Goal: Task Accomplishment & Management: Complete application form

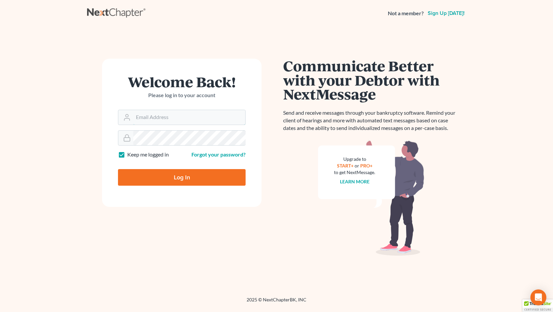
type input "Jason@kinnairdlaw.com"
click at [184, 178] on input "Log In" at bounding box center [182, 177] width 128 height 17
type input "Thinking..."
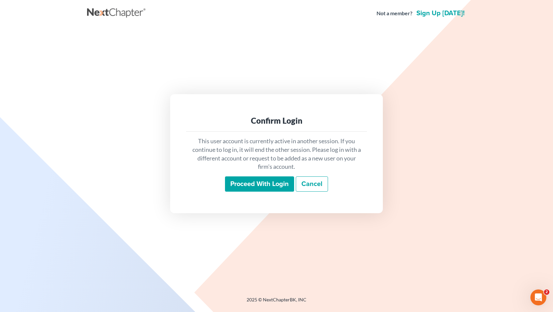
click at [253, 186] on input "Proceed with login" at bounding box center [259, 184] width 69 height 15
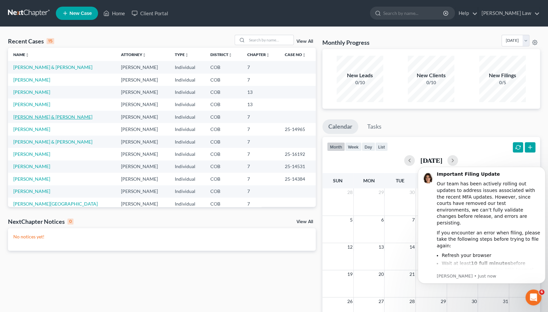
click at [39, 117] on link "Ortega, Paula & Christobal" at bounding box center [52, 117] width 79 height 6
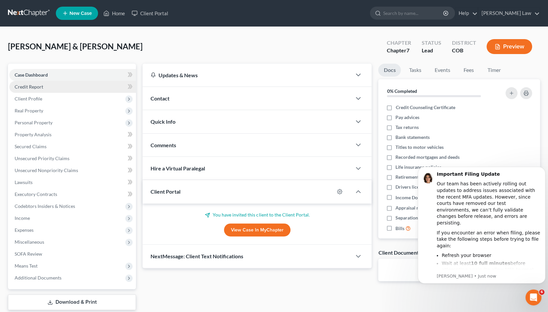
click at [28, 88] on span "Credit Report" at bounding box center [29, 87] width 29 height 6
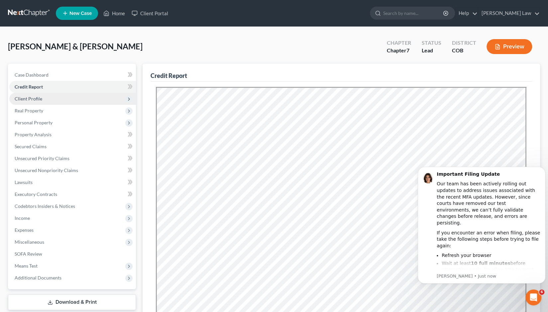
click at [28, 101] on span "Client Profile" at bounding box center [29, 99] width 28 height 6
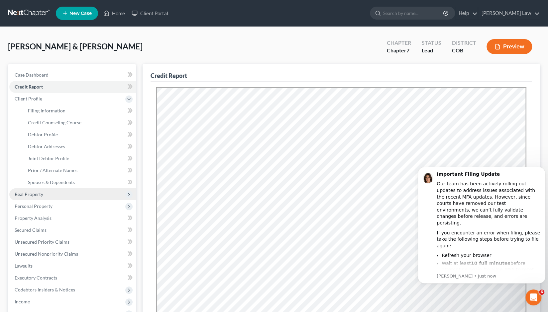
click at [29, 195] on span "Real Property" at bounding box center [29, 195] width 29 height 6
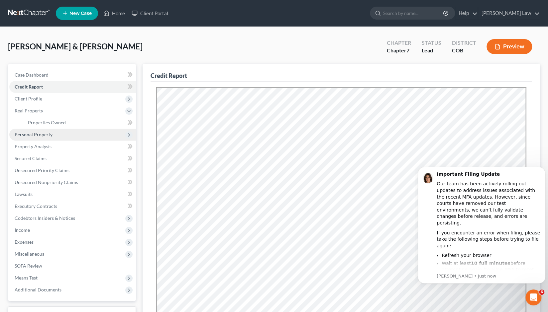
click at [39, 134] on span "Personal Property" at bounding box center [34, 135] width 38 height 6
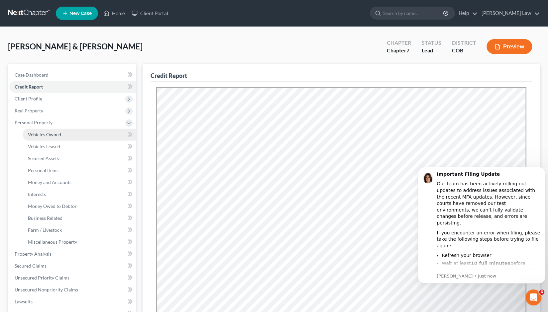
click at [43, 134] on span "Vehicles Owned" at bounding box center [44, 135] width 33 height 6
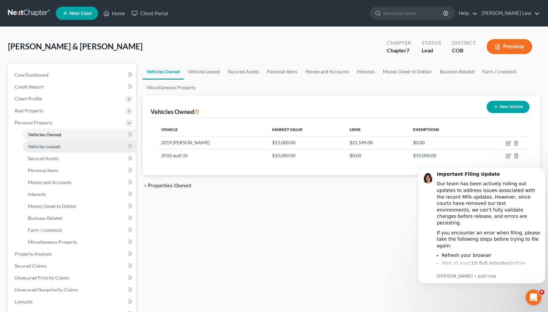
click at [42, 148] on span "Vehicles Leased" at bounding box center [44, 147] width 32 height 6
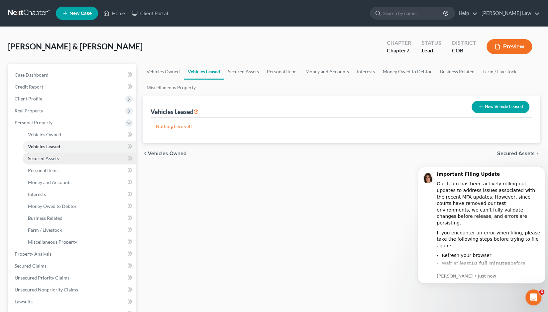
click at [42, 162] on link "Secured Assets" at bounding box center [79, 159] width 113 height 12
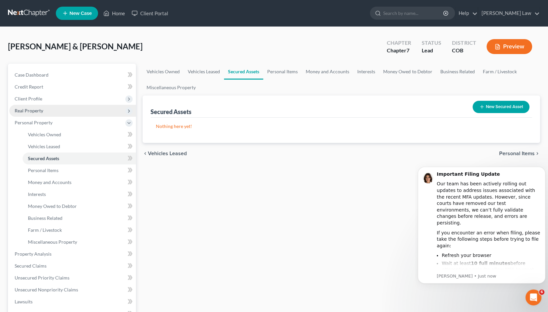
click at [33, 112] on span "Real Property" at bounding box center [29, 111] width 29 height 6
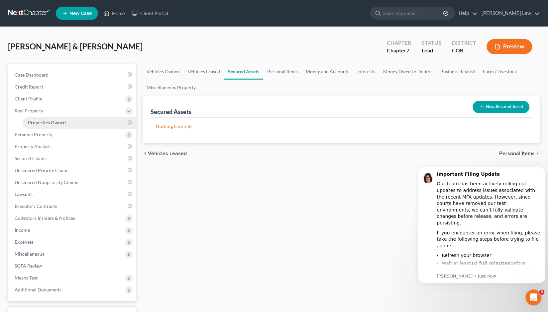
click at [40, 123] on span "Properties Owned" at bounding box center [47, 123] width 38 height 6
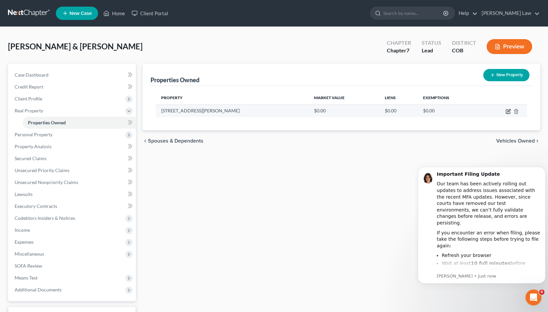
click at [507, 111] on icon "button" at bounding box center [507, 111] width 5 height 5
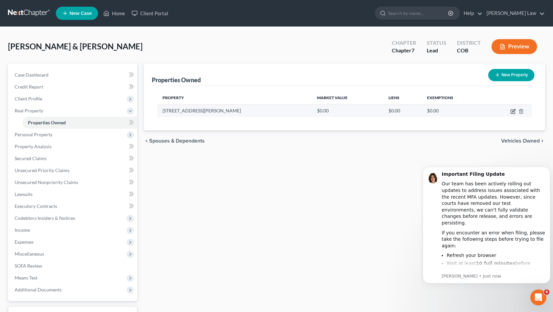
select select "5"
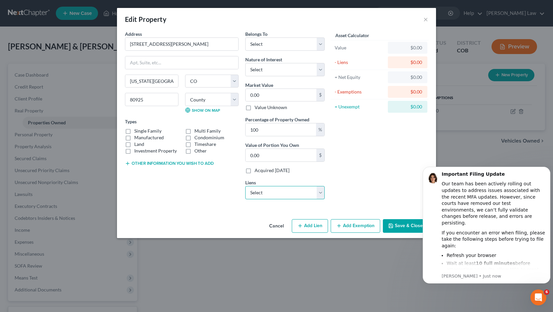
click at [319, 193] on select "Select Villagecapit - $616,054.00 Aventa Cu - $0.00 Climb Credit Union - $0.00 …" at bounding box center [284, 192] width 79 height 13
select select "0"
click at [245, 186] on select "Select Villagecapit - $616,054.00 Aventa Cu - $0.00 Climb Credit Union - $0.00 …" at bounding box center [284, 192] width 79 height 13
select select
select select "31"
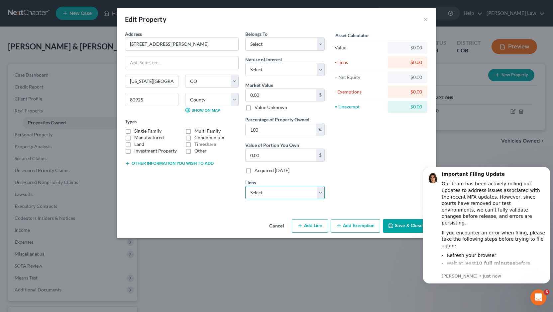
select select "2"
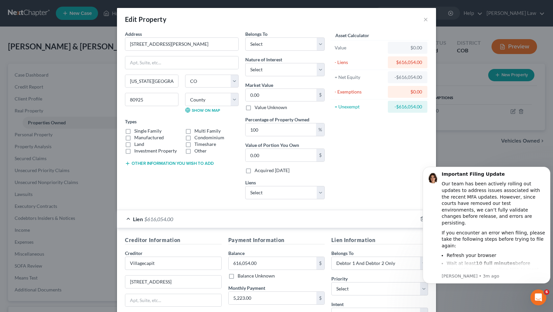
click at [134, 130] on label "Single Family" at bounding box center [147, 131] width 27 height 7
click at [137, 130] on input "Single Family" at bounding box center [139, 130] width 4 height 4
checkbox input "true"
click at [259, 92] on input "0.00" at bounding box center [280, 95] width 71 height 13
type input "0"
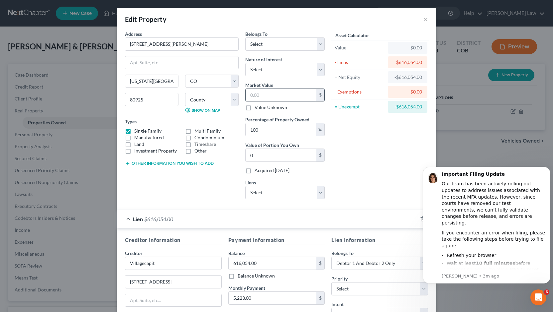
type input "4"
type input "4.00"
type input "47"
type input "47.00"
type input "475"
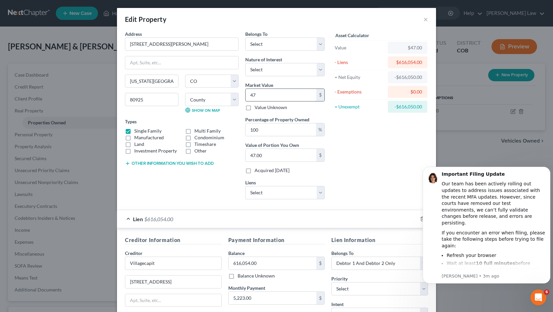
type input "475.00"
type input "4750"
type input "4,750.00"
type input "4,7500"
type input "47,500.00"
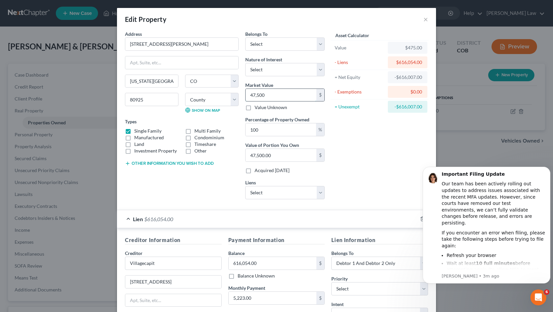
type input "47,5000"
type input "475,000.00"
type input "475,000"
click at [547, 169] on icon "Dismiss notification" at bounding box center [548, 169] width 4 height 4
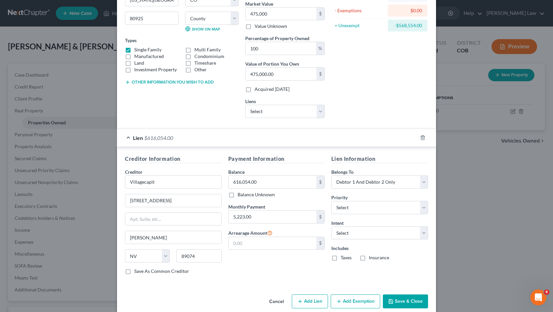
scroll to position [88, 0]
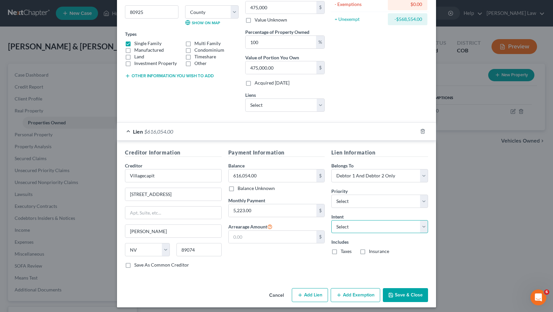
click at [423, 221] on select "Select Surrender Redeem Reaffirm Avoid Other" at bounding box center [379, 226] width 97 height 13
select select "0"
click at [331, 220] on select "Select Surrender Redeem Reaffirm Avoid Other" at bounding box center [379, 226] width 97 height 13
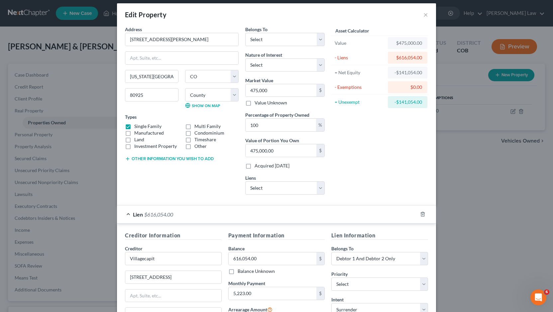
scroll to position [0, 0]
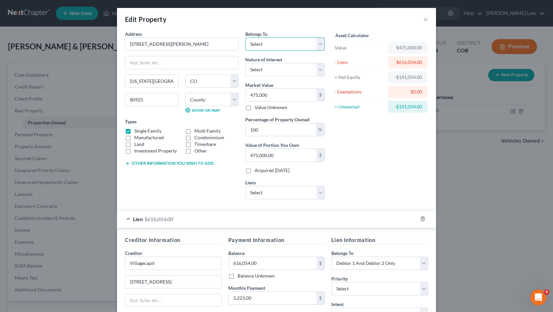
click at [316, 45] on select "Select Debtor 1 Only Debtor 2 Only Debtor 1 And Debtor 2 Only At Least One Of T…" at bounding box center [284, 44] width 79 height 13
select select "2"
click at [245, 38] on select "Select Debtor 1 Only Debtor 2 Only Debtor 1 And Debtor 2 Only At Least One Of T…" at bounding box center [284, 44] width 79 height 13
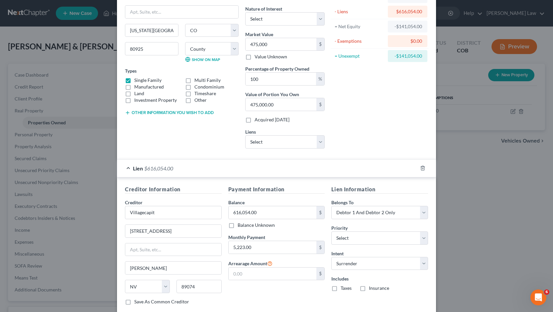
scroll to position [88, 0]
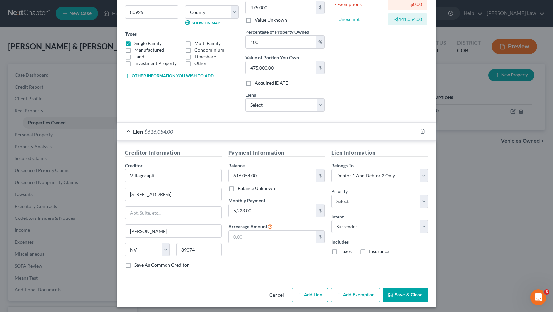
click at [398, 293] on button "Save & Close" at bounding box center [405, 296] width 45 height 14
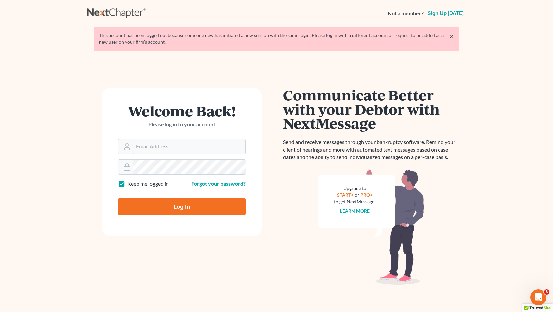
type input "Jason@kinnairdlaw.com"
click at [176, 205] on input "Log In" at bounding box center [182, 207] width 128 height 17
type input "Thinking..."
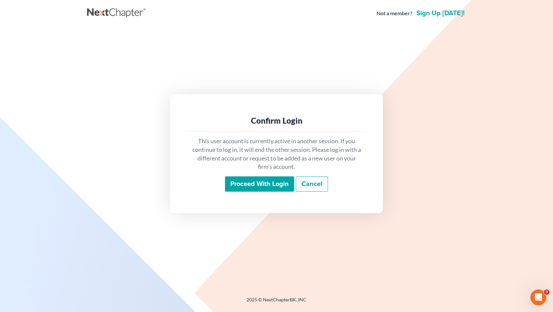
click at [247, 185] on input "Proceed with login" at bounding box center [259, 184] width 69 height 15
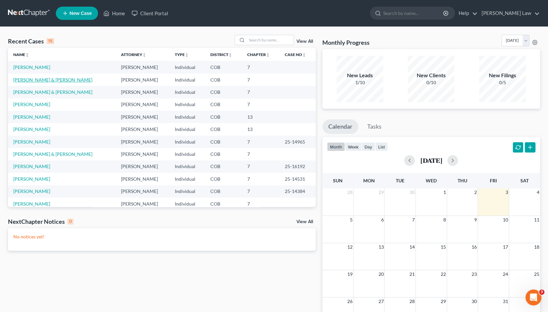
click at [35, 79] on link "Ortega, Paula & Christobal" at bounding box center [52, 80] width 79 height 6
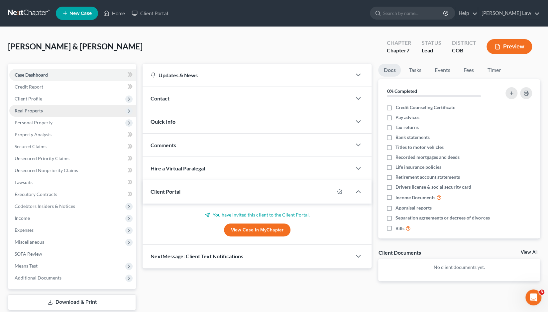
click at [31, 112] on span "Real Property" at bounding box center [29, 111] width 29 height 6
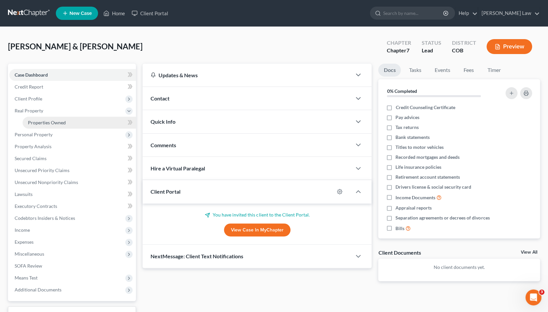
click at [38, 125] on span "Properties Owned" at bounding box center [47, 123] width 38 height 6
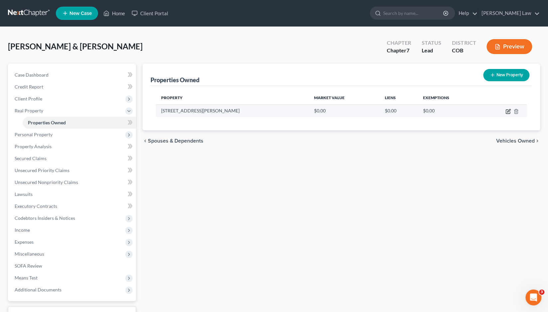
click at [508, 110] on icon "button" at bounding box center [508, 110] width 3 height 3
select select "5"
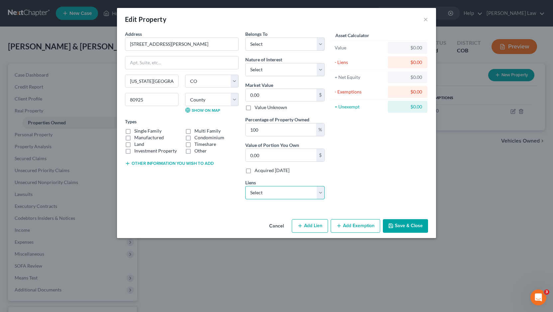
click at [319, 192] on select "Select Villagecapit - $616,054.00 Aventa Cu - $0.00 Climb Credit Union - $0.00 …" at bounding box center [284, 192] width 79 height 13
select select "0"
click at [245, 186] on select "Select Villagecapit - $616,054.00 Aventa Cu - $0.00 Climb Credit Union - $0.00 …" at bounding box center [284, 192] width 79 height 13
select select
select select "31"
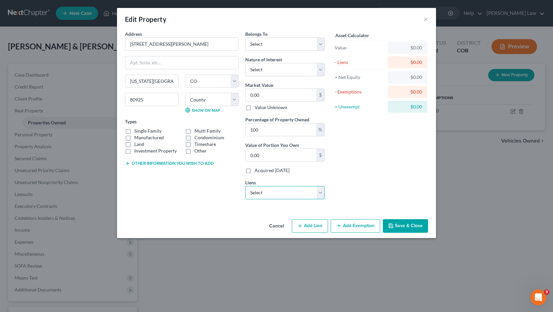
select select "2"
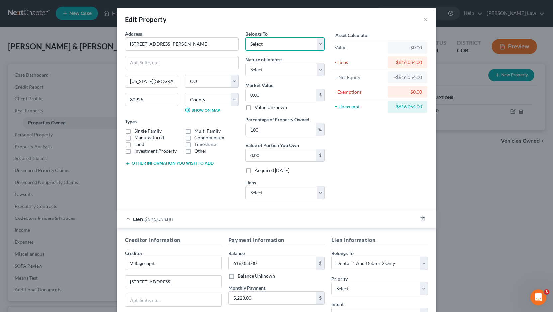
click at [317, 44] on select "Select Debtor 1 Only Debtor 2 Only Debtor 1 And Debtor 2 Only At Least One Of T…" at bounding box center [284, 44] width 79 height 13
select select "2"
click at [245, 38] on select "Select Debtor 1 Only Debtor 2 Only Debtor 1 And Debtor 2 Only At Least One Of T…" at bounding box center [284, 44] width 79 height 13
click at [134, 131] on label "Single Family" at bounding box center [147, 131] width 27 height 7
click at [137, 131] on input "Single Family" at bounding box center [139, 130] width 4 height 4
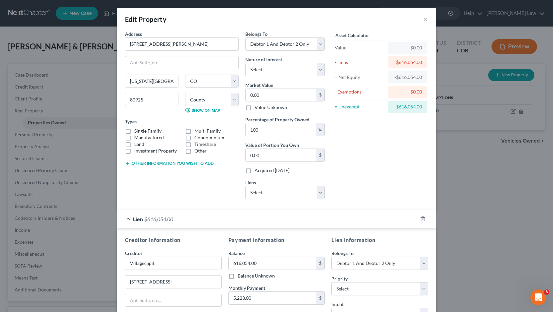
checkbox input "true"
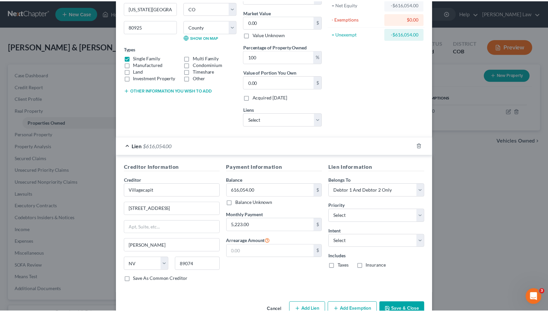
scroll to position [88, 0]
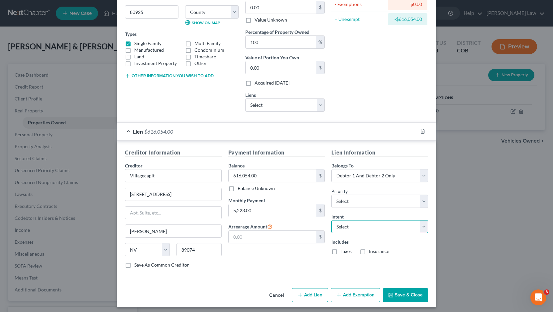
click at [422, 225] on select "Select Surrender Redeem Reaffirm Avoid Other" at bounding box center [379, 226] width 97 height 13
select select "0"
click at [331, 220] on select "Select Surrender Redeem Reaffirm Avoid Other" at bounding box center [379, 226] width 97 height 13
click at [403, 290] on button "Save & Close" at bounding box center [405, 296] width 45 height 14
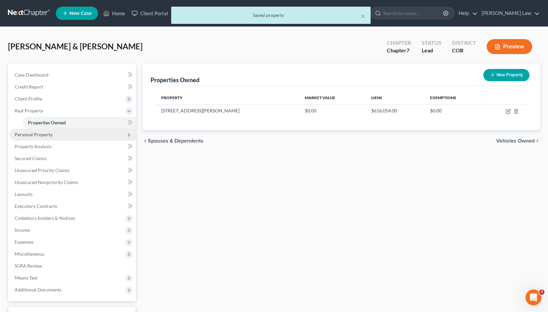
click at [50, 135] on span "Personal Property" at bounding box center [34, 135] width 38 height 6
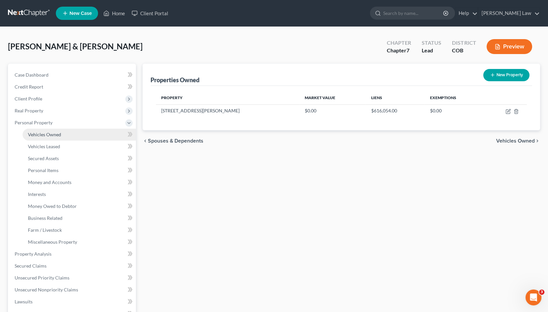
click at [52, 135] on span "Vehicles Owned" at bounding box center [44, 135] width 33 height 6
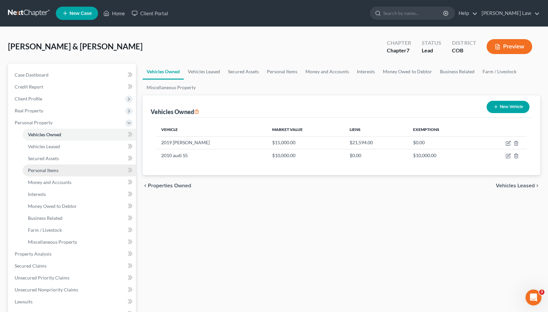
click at [48, 174] on link "Personal Items" at bounding box center [79, 171] width 113 height 12
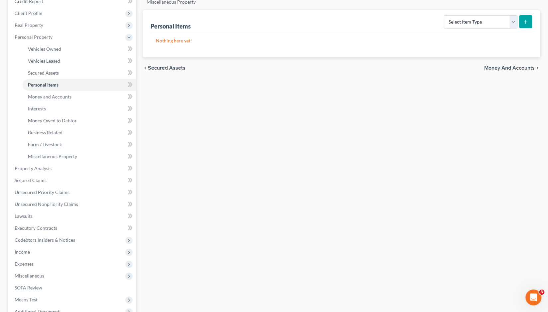
scroll to position [87, 0]
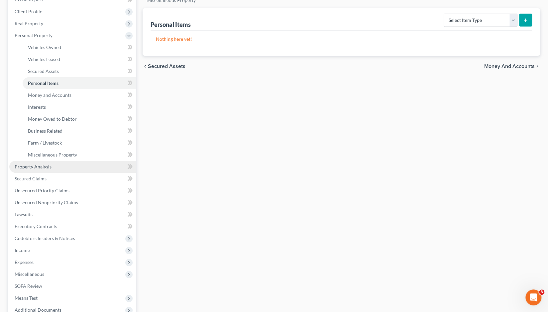
click at [50, 167] on span "Property Analysis" at bounding box center [33, 167] width 37 height 6
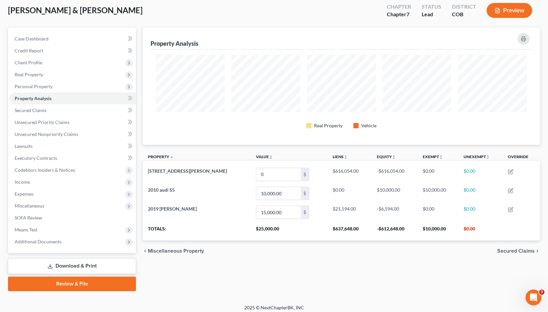
scroll to position [40, 0]
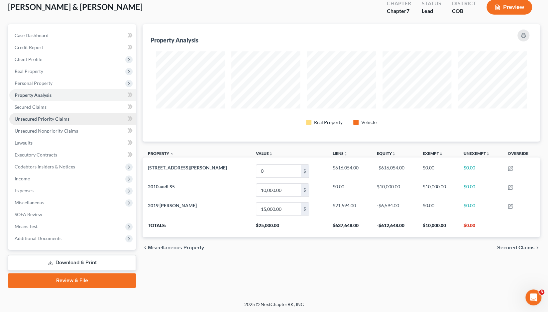
click at [35, 117] on span "Unsecured Priority Claims" at bounding box center [42, 119] width 55 height 6
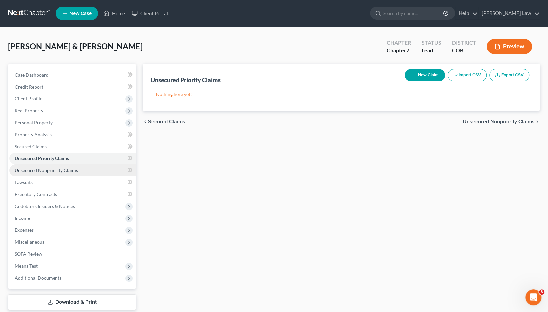
click at [50, 172] on span "Unsecured Nonpriority Claims" at bounding box center [46, 171] width 63 height 6
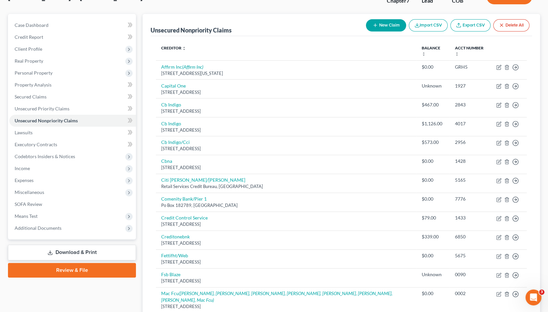
scroll to position [46, 0]
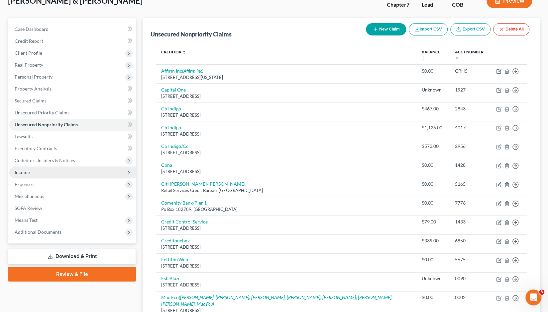
click at [26, 171] on span "Income" at bounding box center [22, 173] width 15 height 6
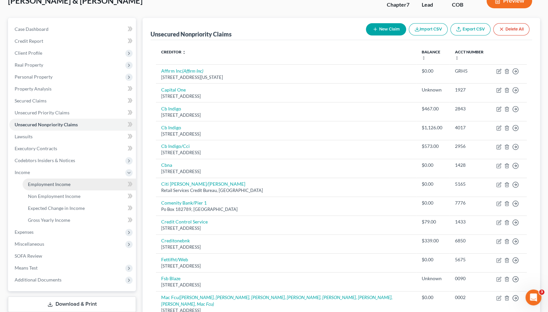
click at [41, 182] on span "Employment Income" at bounding box center [49, 185] width 43 height 6
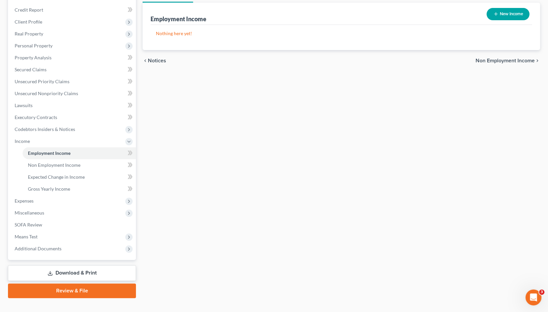
scroll to position [87, 0]
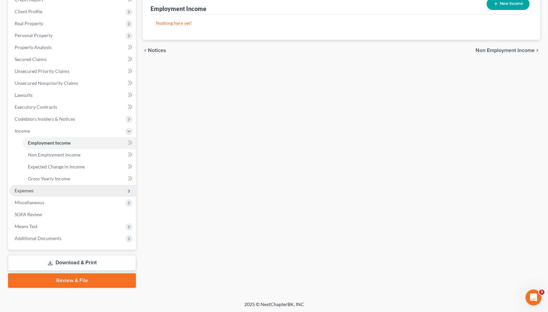
click at [24, 193] on span "Expenses" at bounding box center [72, 191] width 127 height 12
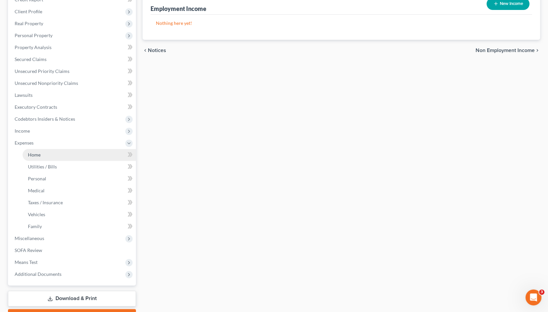
click at [32, 156] on span "Home" at bounding box center [34, 155] width 13 height 6
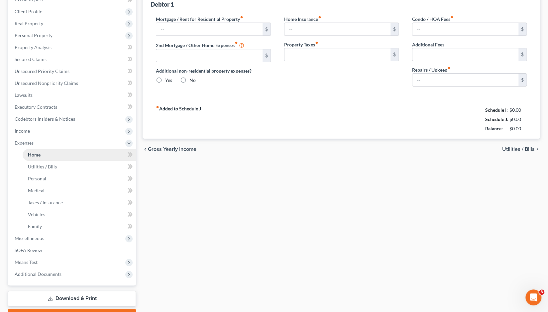
scroll to position [27, 0]
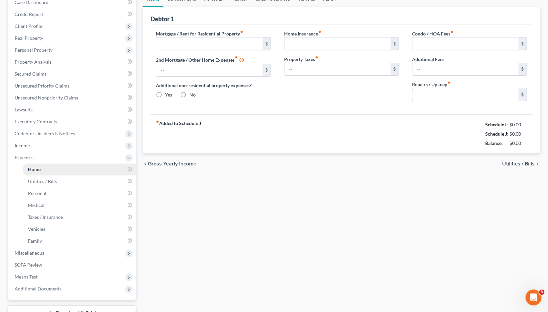
type input "0.00"
radio input "true"
type input "0.00"
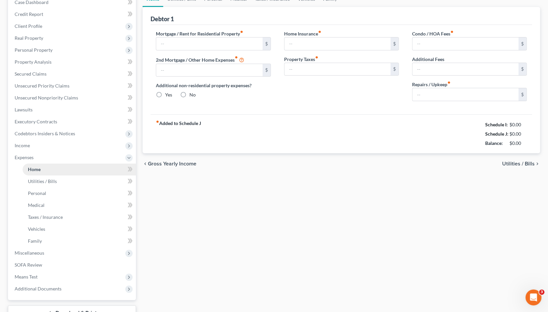
type input "0.00"
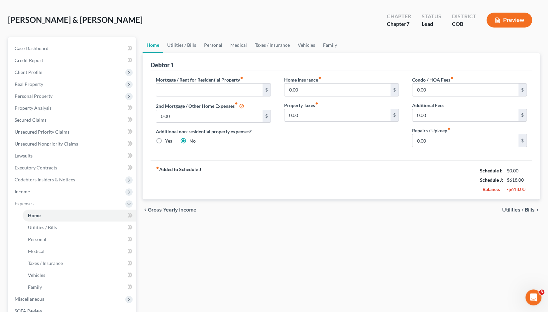
scroll to position [0, 0]
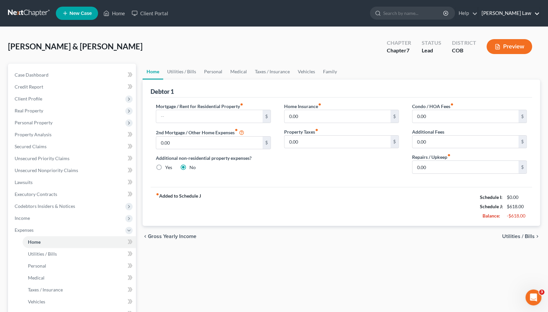
click at [518, 14] on link "[PERSON_NAME] Law" at bounding box center [508, 13] width 61 height 12
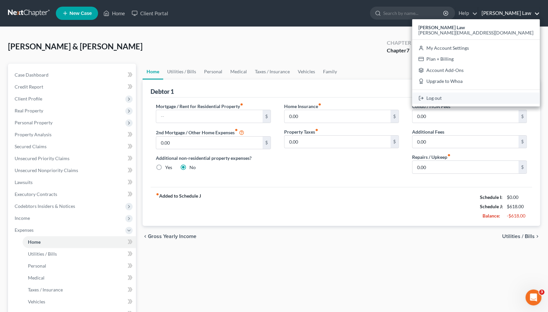
click at [492, 97] on link "Log out" at bounding box center [476, 98] width 128 height 11
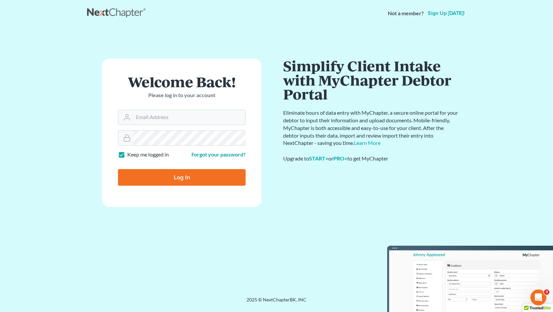
type input "[PERSON_NAME][EMAIL_ADDRESS][DOMAIN_NAME]"
click at [175, 181] on input "Log In" at bounding box center [182, 177] width 128 height 17
type input "Thinking..."
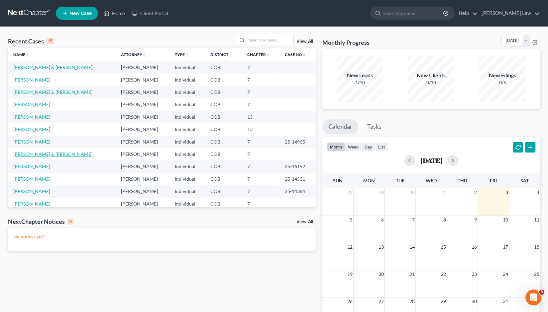
click at [44, 155] on link "[PERSON_NAME] & [PERSON_NAME]" at bounding box center [52, 154] width 79 height 6
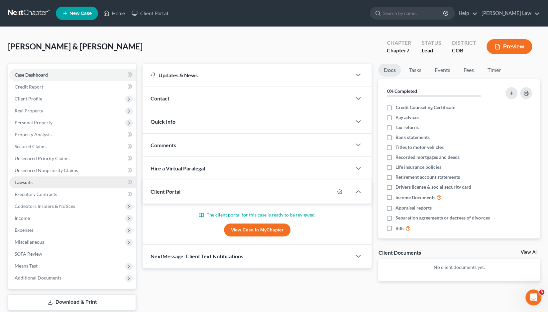
click at [29, 184] on span "Lawsuits" at bounding box center [24, 183] width 18 height 6
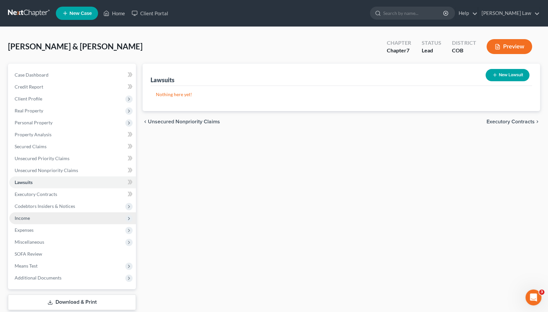
click at [25, 221] on span "Income" at bounding box center [72, 219] width 127 height 12
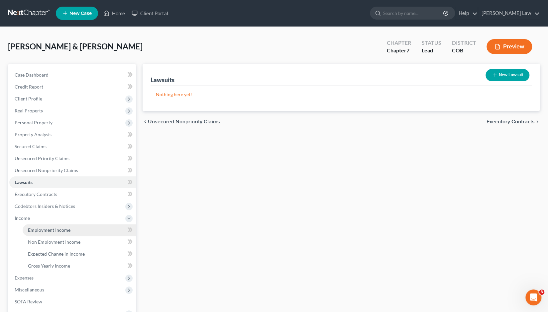
click at [37, 231] on span "Employment Income" at bounding box center [49, 230] width 43 height 6
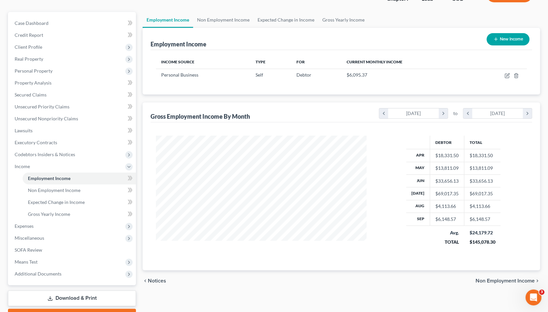
scroll to position [54, 0]
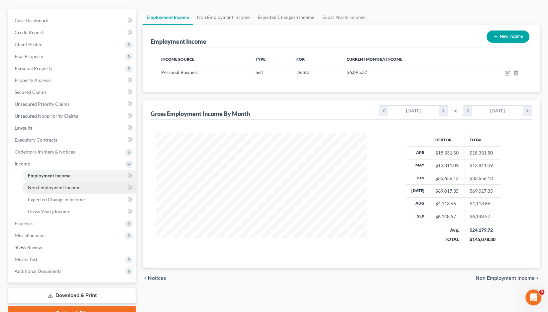
click at [63, 187] on span "Non Employment Income" at bounding box center [54, 188] width 52 height 6
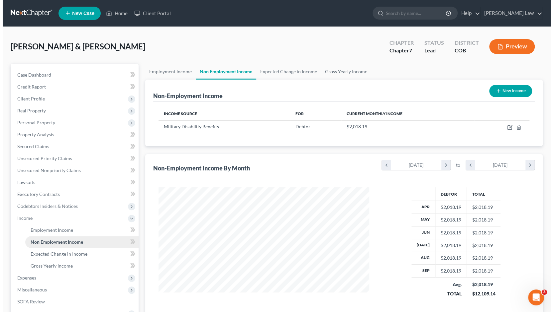
scroll to position [118, 224]
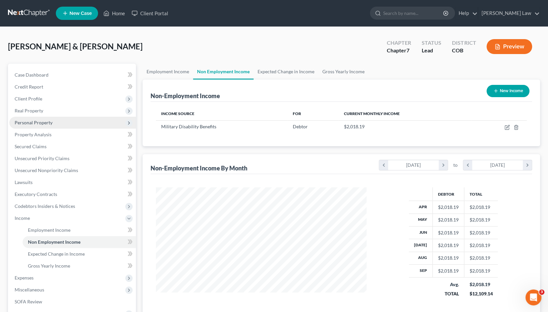
click at [37, 124] on span "Personal Property" at bounding box center [34, 123] width 38 height 6
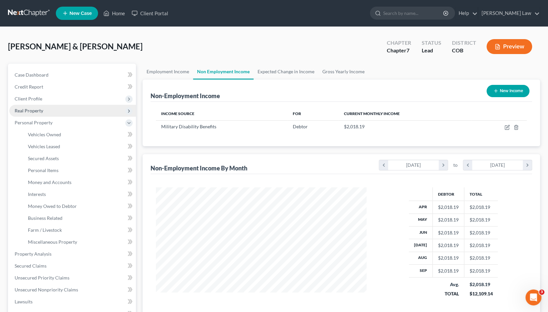
click at [35, 113] on span "Real Property" at bounding box center [29, 111] width 29 height 6
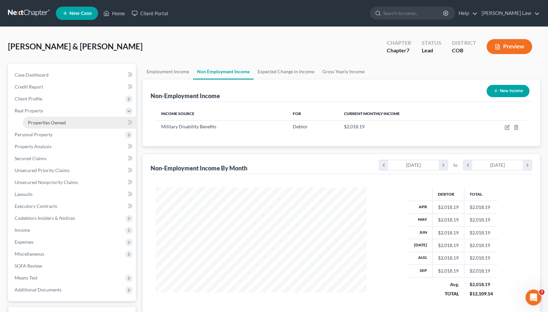
click at [44, 122] on span "Properties Owned" at bounding box center [47, 123] width 38 height 6
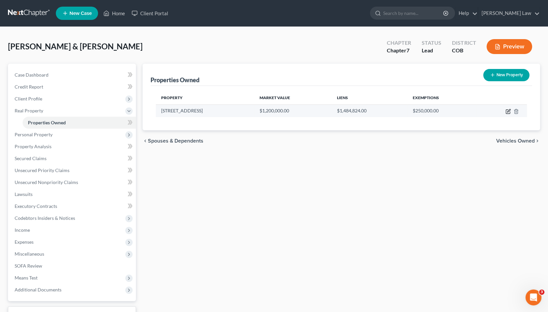
click at [507, 113] on icon "button" at bounding box center [507, 112] width 4 height 4
select select "5"
select select "2"
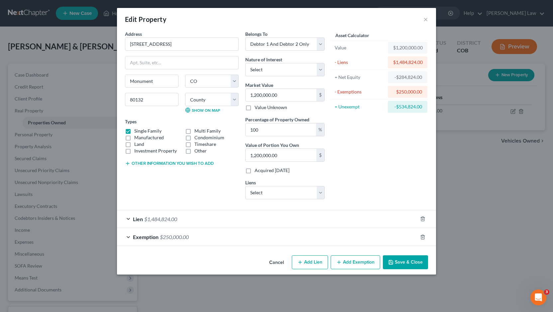
click at [131, 219] on div "Lien $1,484,824.00" at bounding box center [267, 220] width 300 height 18
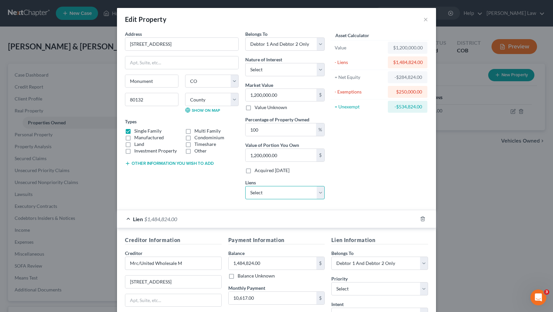
click at [320, 194] on select "Select Ally Financial - $3,366.00" at bounding box center [284, 192] width 79 height 13
click at [350, 181] on div "Asset Calculator Value $1,200,000.00 - Liens $1,484,824.00 = Net Equity -$284,8…" at bounding box center [379, 118] width 103 height 174
click at [424, 19] on button "×" at bounding box center [425, 19] width 5 height 8
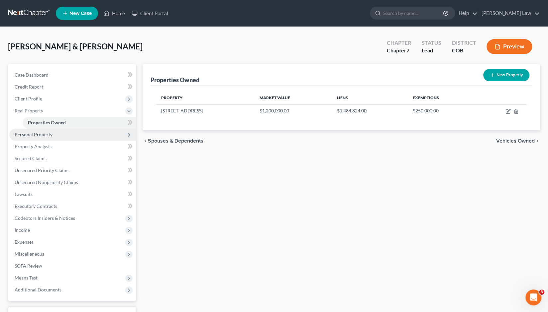
click at [40, 133] on span "Personal Property" at bounding box center [34, 135] width 38 height 6
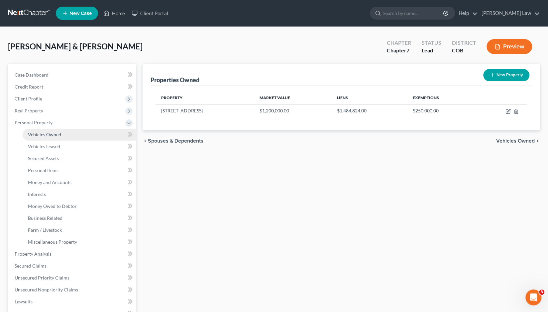
click at [44, 136] on span "Vehicles Owned" at bounding box center [44, 135] width 33 height 6
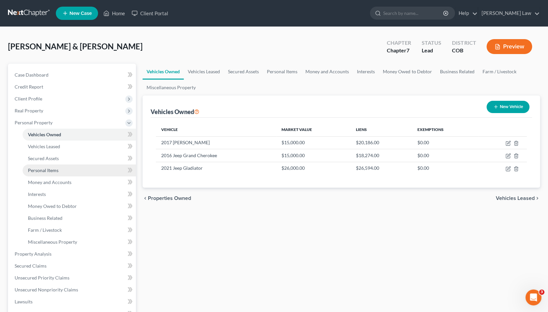
click at [46, 172] on span "Personal Items" at bounding box center [43, 171] width 31 height 6
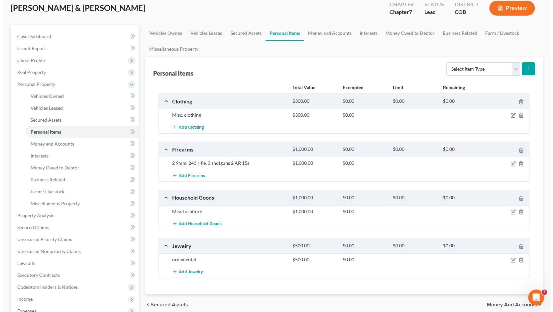
scroll to position [46, 0]
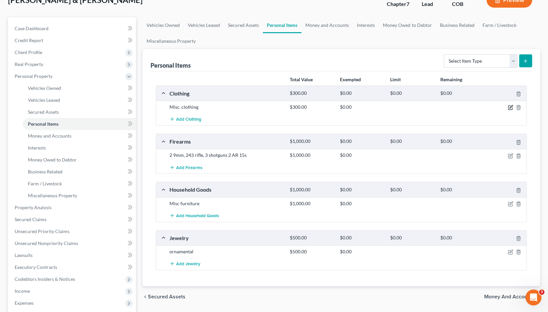
click at [509, 107] on icon "button" at bounding box center [509, 107] width 5 height 5
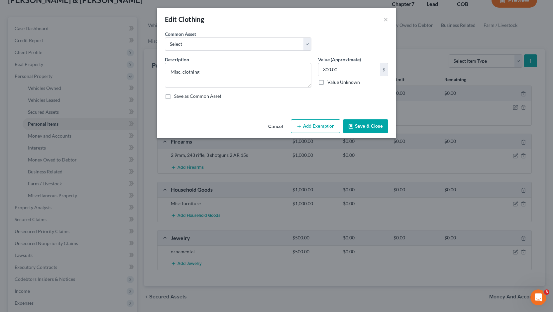
click at [314, 126] on button "Add Exemption" at bounding box center [315, 127] width 49 height 14
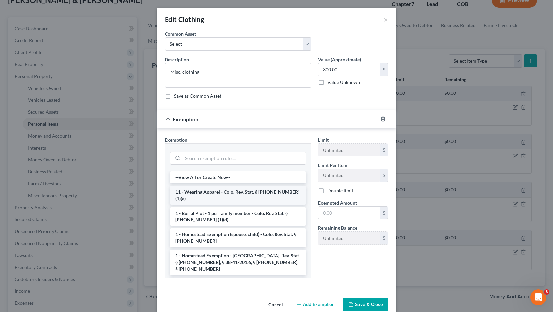
click at [212, 190] on li "11 - Wearing Apparel - Colo. Rev. Stat. § 13-54-102 (1)(a)" at bounding box center [238, 195] width 136 height 19
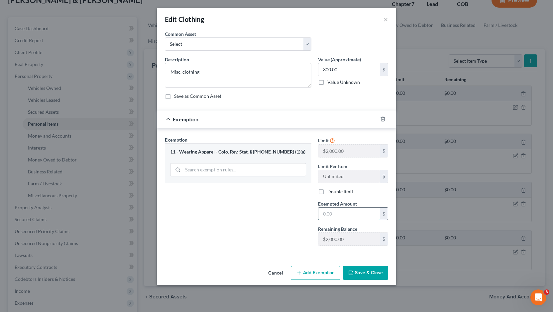
click at [330, 213] on input "text" at bounding box center [348, 214] width 61 height 13
type input "300"
click at [359, 271] on button "Save & Close" at bounding box center [365, 273] width 45 height 14
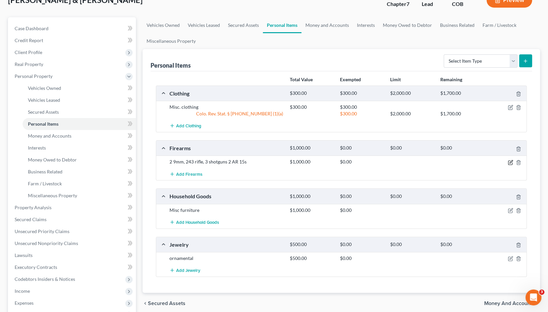
click at [510, 161] on icon "button" at bounding box center [509, 162] width 5 height 5
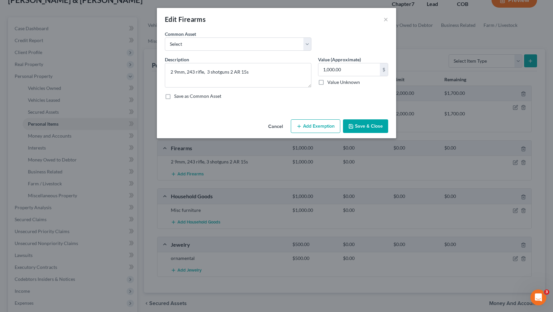
click at [313, 126] on button "Add Exemption" at bounding box center [315, 127] width 49 height 14
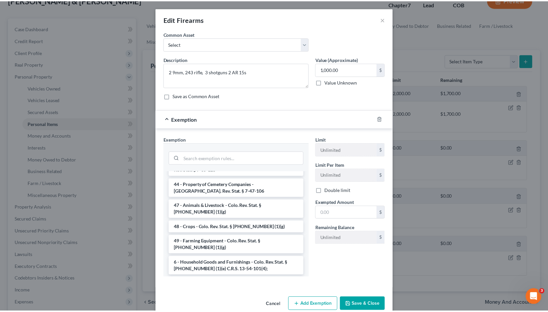
scroll to position [916, 0]
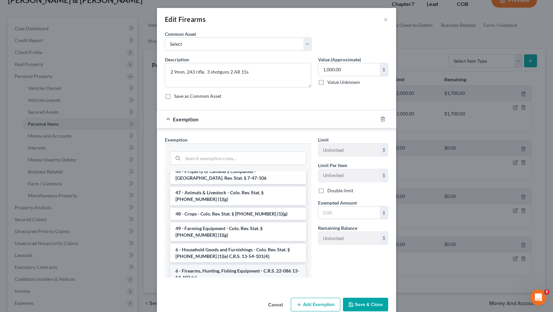
click at [248, 265] on li "6 - Firearms, Hunting, Fishing Equipment - C.R.S. 22-086 13-54-102 (x)" at bounding box center [238, 274] width 136 height 19
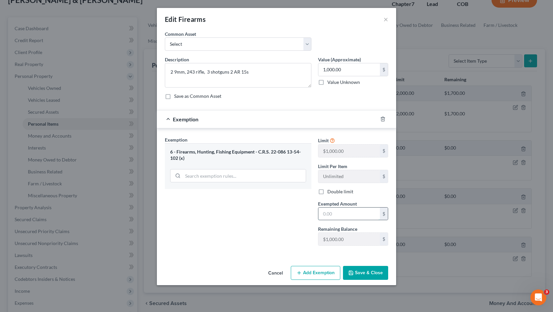
click at [325, 214] on input "text" at bounding box center [348, 214] width 61 height 13
type input "1,000"
click at [358, 271] on button "Save & Close" at bounding box center [365, 273] width 45 height 14
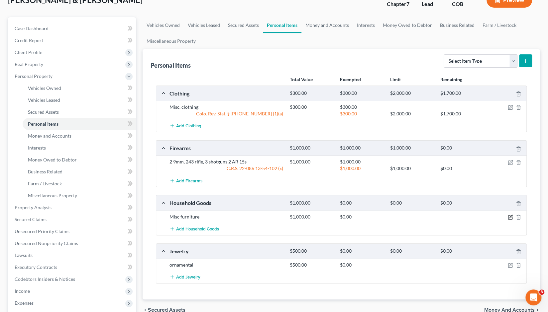
click at [512, 216] on icon "button" at bounding box center [509, 217] width 5 height 5
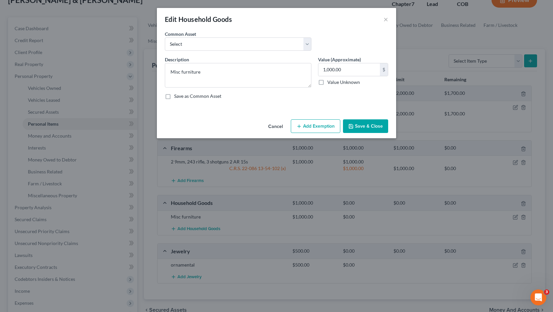
click at [314, 127] on button "Add Exemption" at bounding box center [315, 127] width 49 height 14
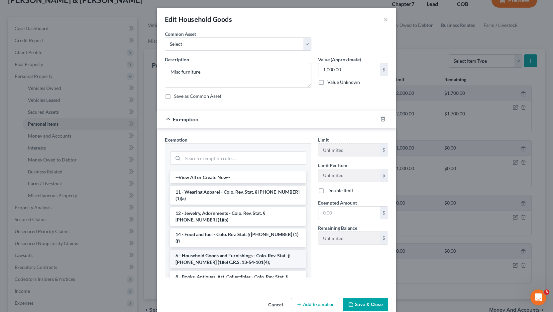
click at [215, 250] on li "6 - Household Goods and Furnishings - Colo. Rev. Stat. § 13-54-102 (1)(e) C.R.S…" at bounding box center [238, 259] width 136 height 19
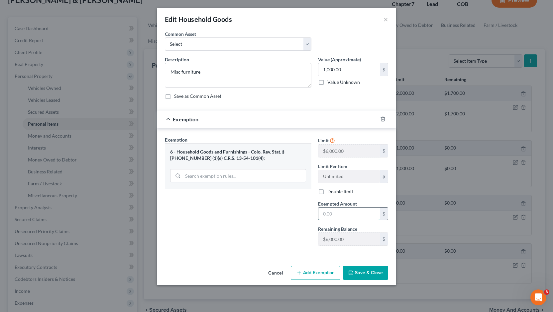
click at [326, 211] on input "text" at bounding box center [348, 214] width 61 height 13
type input "1,000"
click at [357, 270] on button "Save & Close" at bounding box center [365, 273] width 45 height 14
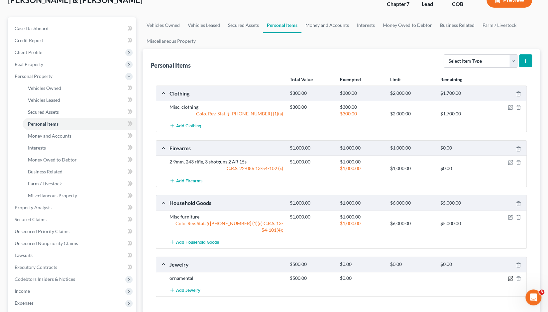
click at [510, 277] on icon "button" at bounding box center [510, 278] width 3 height 3
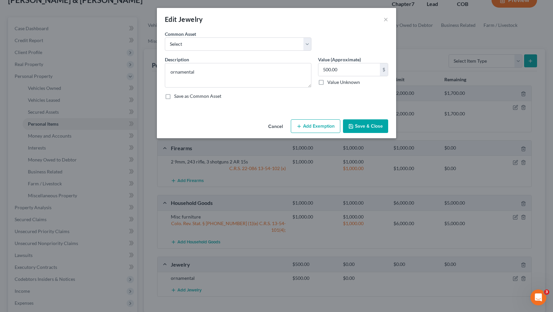
click at [313, 125] on button "Add Exemption" at bounding box center [315, 127] width 49 height 14
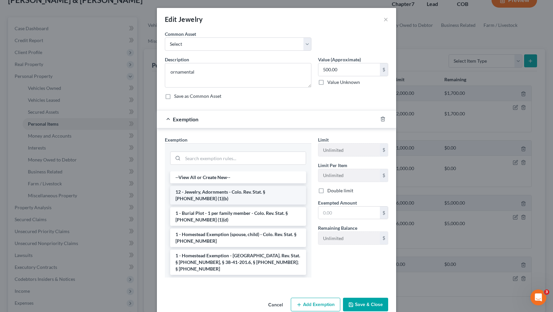
click at [222, 191] on li "12 - Jewelry, Adornments - Colo. Rev. Stat. § 13-54-102 (1)(b)" at bounding box center [238, 195] width 136 height 19
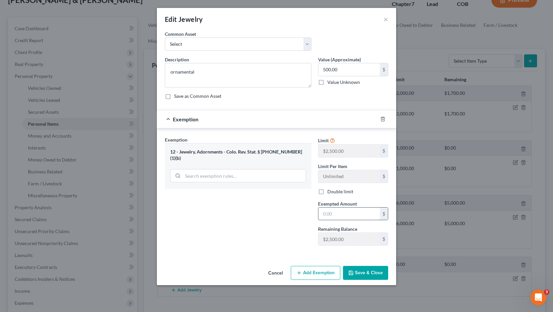
click at [326, 214] on input "text" at bounding box center [348, 214] width 61 height 13
type input "500"
click at [366, 269] on button "Save & Close" at bounding box center [365, 273] width 45 height 14
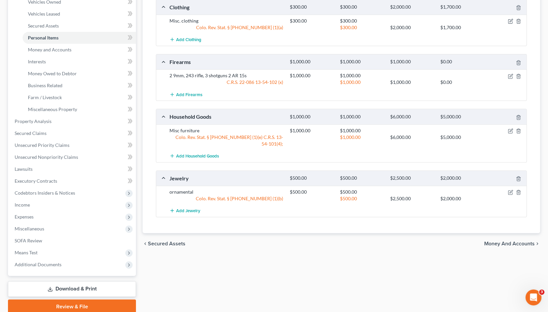
scroll to position [159, 0]
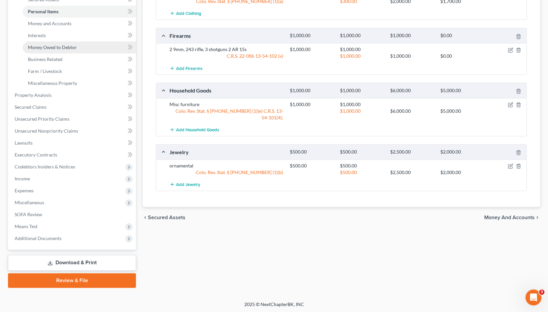
click at [58, 47] on span "Money Owed to Debtor" at bounding box center [52, 47] width 49 height 6
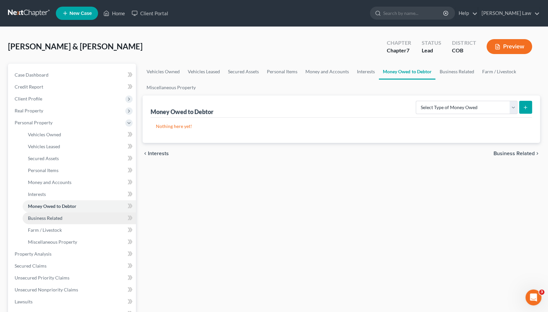
click at [46, 218] on span "Business Related" at bounding box center [45, 219] width 35 height 6
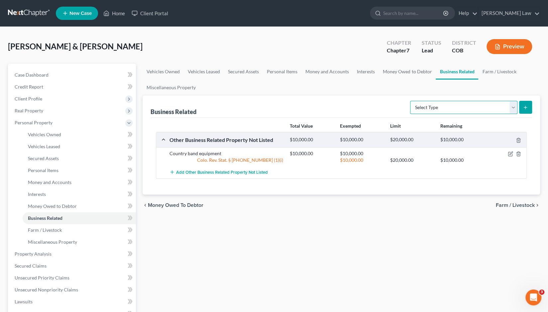
click at [513, 107] on select "Select Type Customer Lists Franchises Inventory Licenses Machinery Office Equip…" at bounding box center [463, 107] width 107 height 13
click at [533, 125] on div "Business Related Select Type Customer Lists Franchises Inventory Licenses Machi…" at bounding box center [340, 145] width 397 height 99
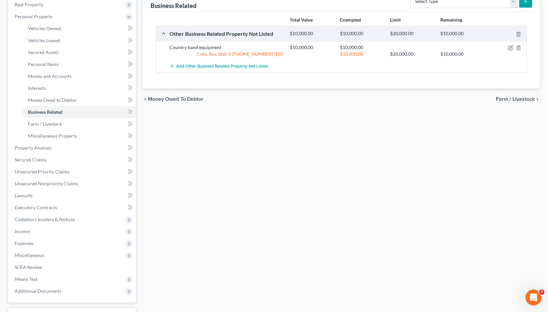
scroll to position [126, 0]
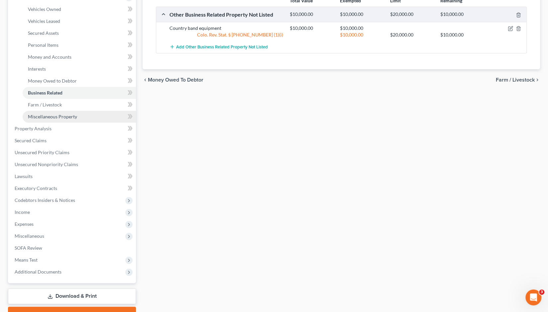
click at [47, 118] on span "Miscellaneous Property" at bounding box center [52, 117] width 49 height 6
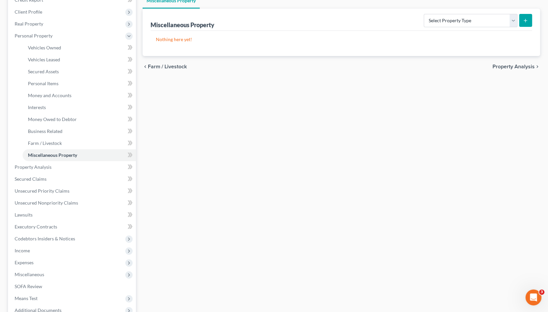
scroll to position [99, 0]
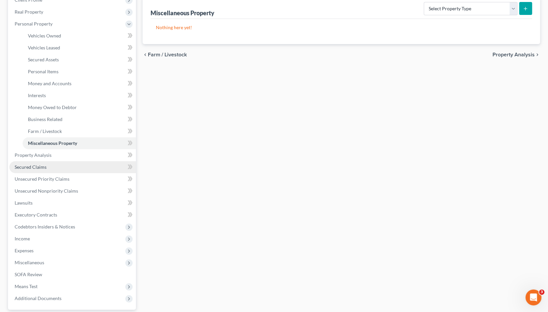
click at [35, 167] on span "Secured Claims" at bounding box center [31, 167] width 32 height 6
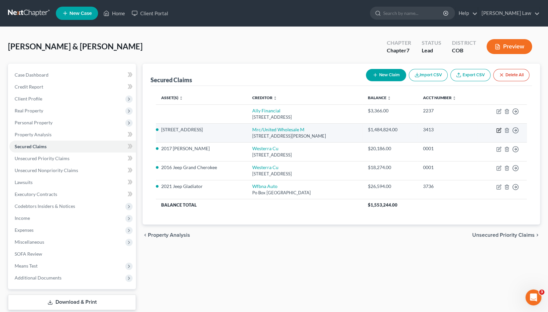
click at [497, 129] on icon "button" at bounding box center [498, 130] width 5 height 5
select select "23"
select select "0"
select select "2"
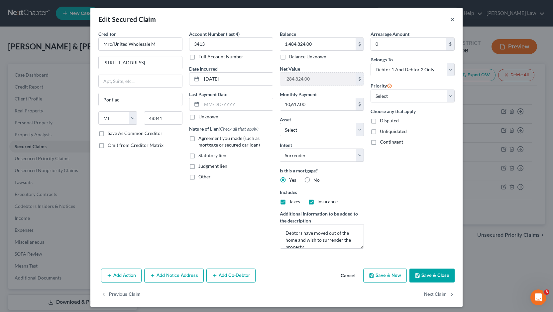
click at [450, 20] on button "×" at bounding box center [452, 19] width 5 height 8
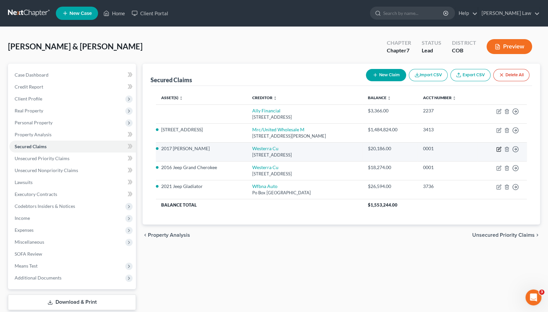
click at [498, 151] on icon "button" at bounding box center [498, 150] width 4 height 4
select select "5"
select select "2"
select select "0"
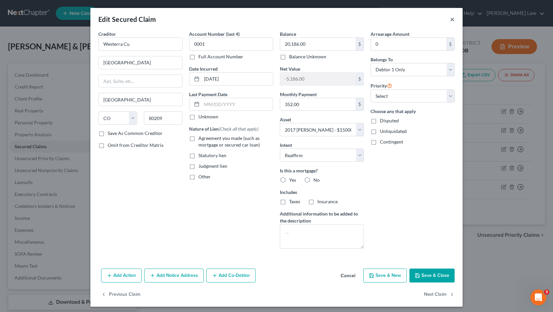
click at [450, 21] on button "×" at bounding box center [452, 19] width 5 height 8
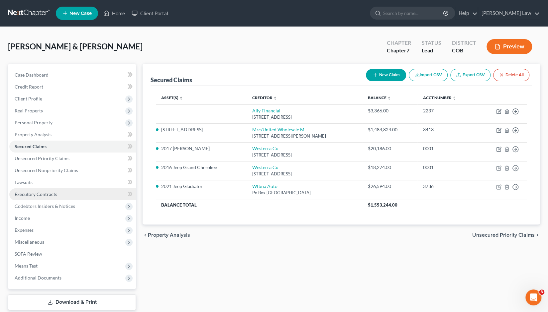
click at [30, 197] on span "Executory Contracts" at bounding box center [36, 195] width 43 height 6
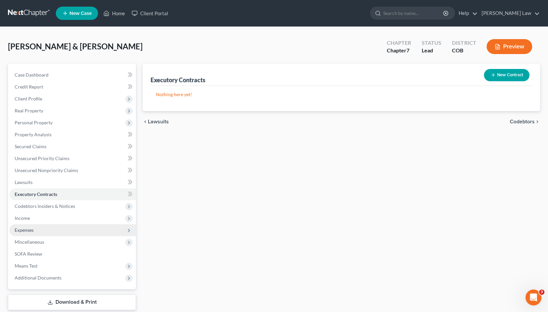
click at [27, 231] on span "Expenses" at bounding box center [24, 230] width 19 height 6
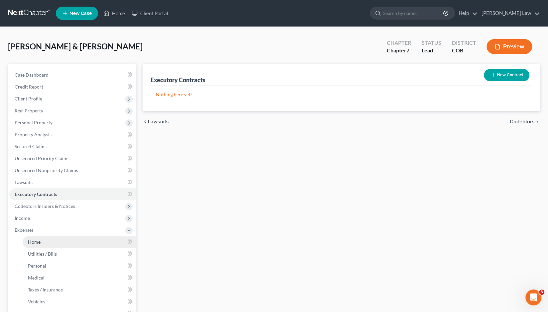
click at [37, 245] on link "Home" at bounding box center [79, 242] width 113 height 12
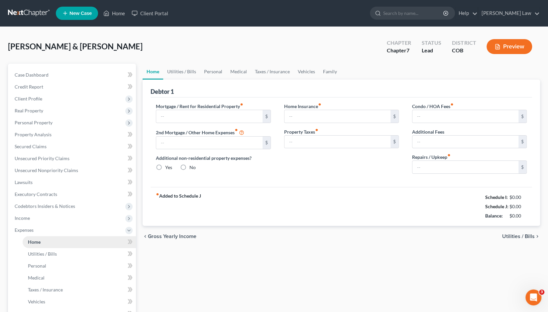
type input "3,100.00"
type input "0.00"
radio input "true"
type input "0.00"
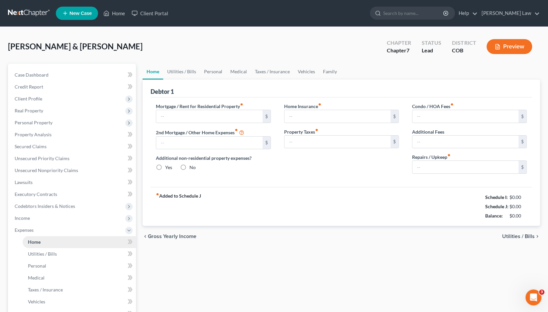
type input "0.00"
type input "100.00"
click at [532, 235] on span "Utilities / Bills" at bounding box center [518, 236] width 33 height 5
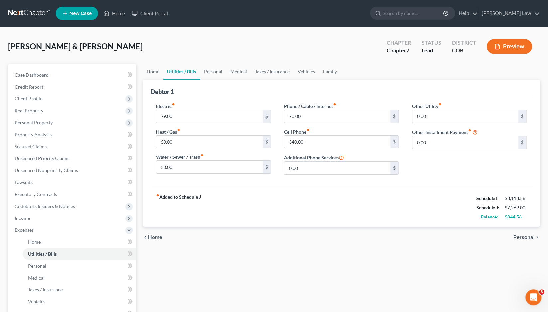
click at [532, 235] on span "Personal" at bounding box center [523, 237] width 21 height 5
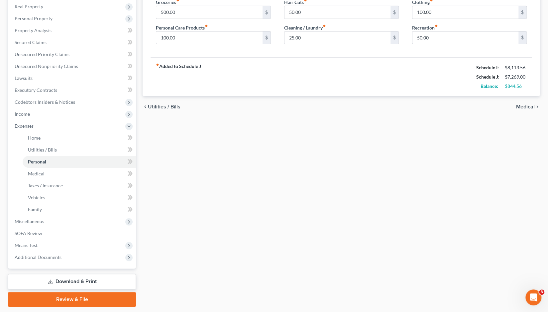
scroll to position [123, 0]
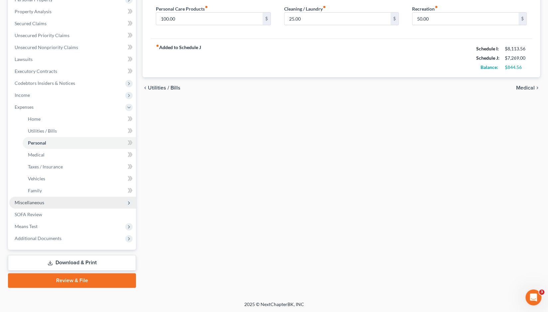
click at [34, 203] on span "Miscellaneous" at bounding box center [30, 203] width 30 height 6
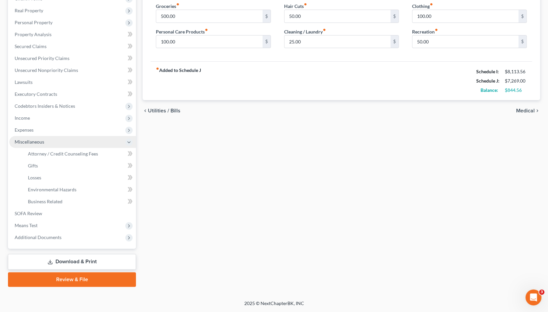
scroll to position [99, 0]
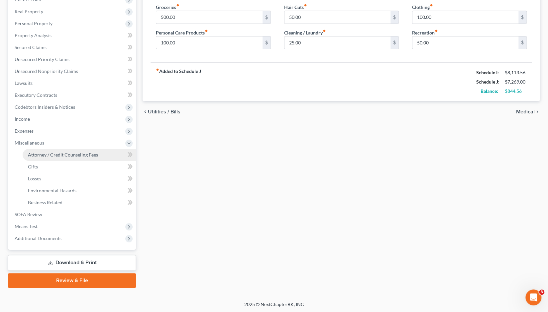
click at [54, 154] on span "Attorney / Credit Counseling Fees" at bounding box center [63, 155] width 70 height 6
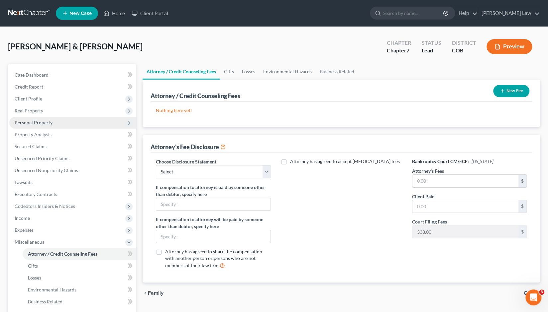
click at [38, 125] on span "Personal Property" at bounding box center [34, 123] width 38 height 6
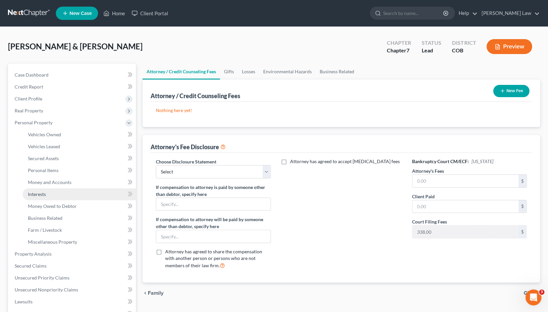
click at [39, 195] on span "Interests" at bounding box center [37, 195] width 18 height 6
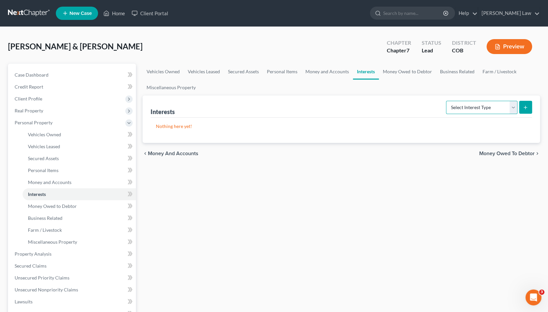
click at [512, 107] on select "Select Interest Type 401K Annuity Bond Education IRA Government Bond Government…" at bounding box center [481, 107] width 71 height 13
click at [322, 225] on div "Vehicles Owned Vehicles Leased Secured Assets Personal Items Money and Accounts…" at bounding box center [341, 256] width 404 height 384
click at [48, 220] on span "Business Related" at bounding box center [45, 219] width 35 height 6
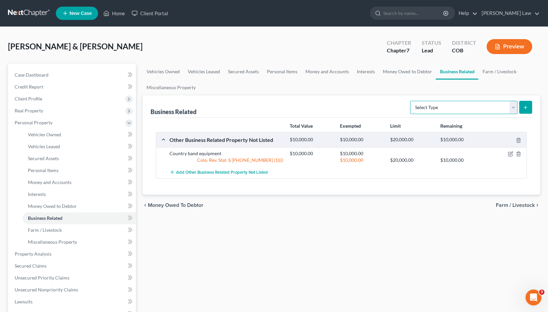
click at [513, 105] on select "Select Type Customer Lists Franchises Inventory Licenses Machinery Office Equip…" at bounding box center [463, 107] width 107 height 13
click at [49, 243] on span "Miscellaneous Property" at bounding box center [52, 242] width 49 height 6
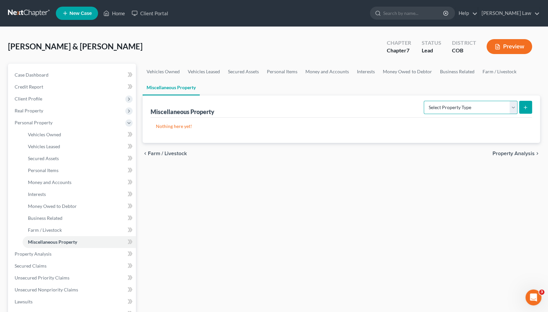
click at [513, 109] on select "Select Property Type Assigned for Creditor Benefit Within 1 Year Holding for An…" at bounding box center [470, 107] width 94 height 13
click at [420, 172] on div "Vehicles Owned Vehicles Leased Secured Assets Personal Items Money and Accounts…" at bounding box center [341, 256] width 404 height 384
click at [49, 229] on span "Farm / Livestock" at bounding box center [45, 230] width 34 height 6
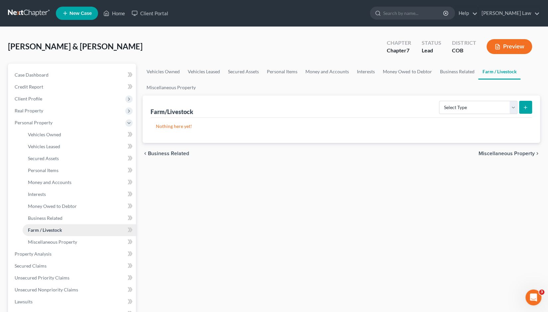
click at [44, 229] on span "Farm / Livestock" at bounding box center [45, 230] width 34 height 6
click at [53, 219] on span "Business Related" at bounding box center [45, 219] width 35 height 6
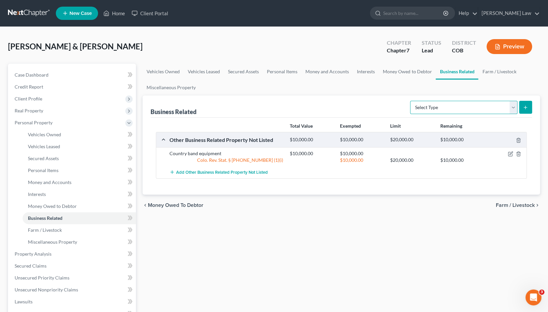
click at [514, 107] on select "Select Type Customer Lists Franchises Inventory Licenses Machinery Office Equip…" at bounding box center [463, 107] width 107 height 13
select select "other_business_related_property_not_listed"
click at [410, 101] on select "Select Type Customer Lists Franchises Inventory Licenses Machinery Office Equip…" at bounding box center [463, 107] width 107 height 13
click at [524, 106] on icon "submit" at bounding box center [524, 107] width 5 height 5
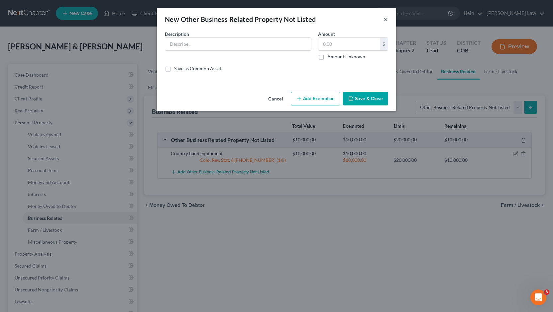
click at [385, 20] on button "×" at bounding box center [385, 19] width 5 height 8
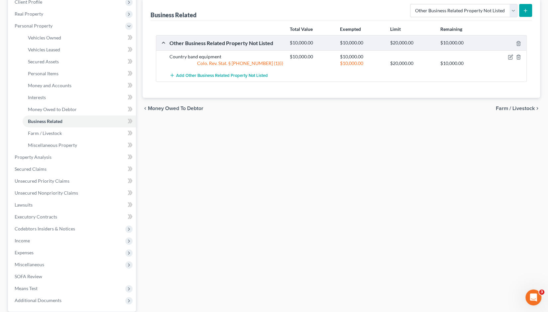
scroll to position [159, 0]
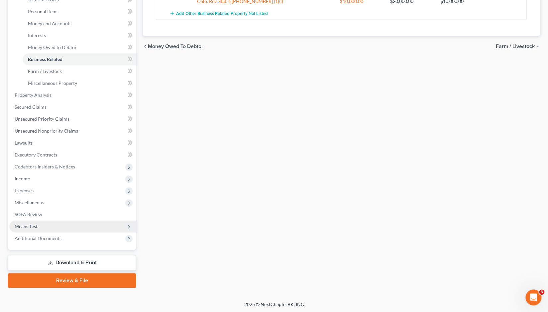
click at [31, 225] on span "Means Test" at bounding box center [26, 227] width 23 height 6
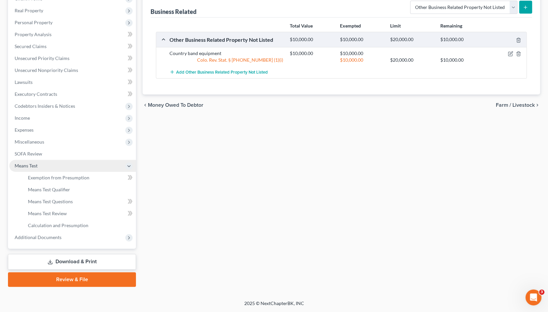
scroll to position [99, 0]
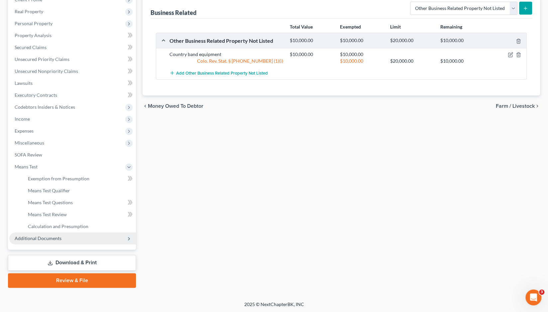
click at [33, 239] on span "Additional Documents" at bounding box center [38, 239] width 47 height 6
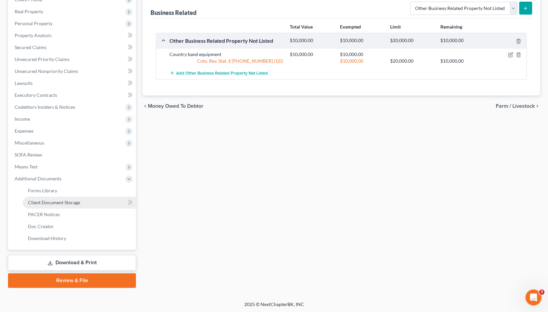
click at [54, 204] on span "Client Document Storage" at bounding box center [54, 203] width 52 height 6
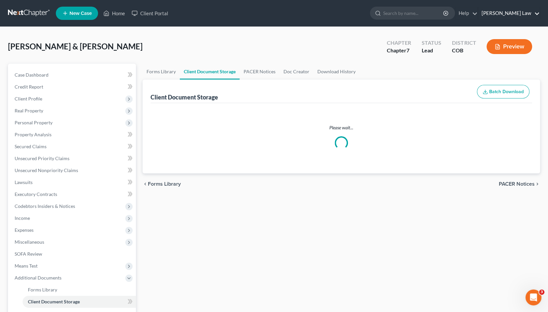
click at [512, 10] on link "Kinnaird Law" at bounding box center [508, 13] width 61 height 12
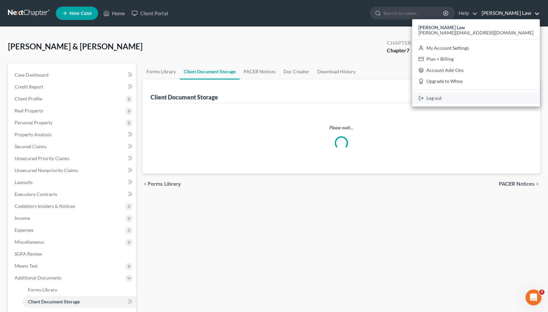
click at [491, 96] on link "Log out" at bounding box center [476, 98] width 128 height 11
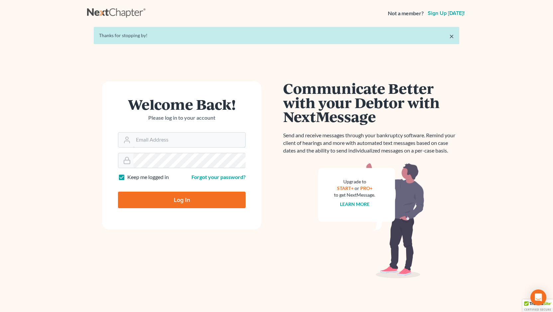
type input "[PERSON_NAME][EMAIL_ADDRESS][DOMAIN_NAME]"
click at [181, 202] on input "Log In" at bounding box center [182, 200] width 128 height 17
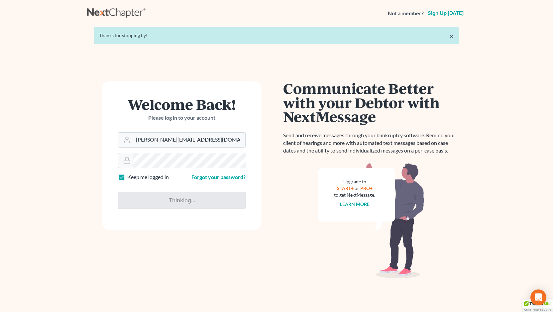
type input "Thinking..."
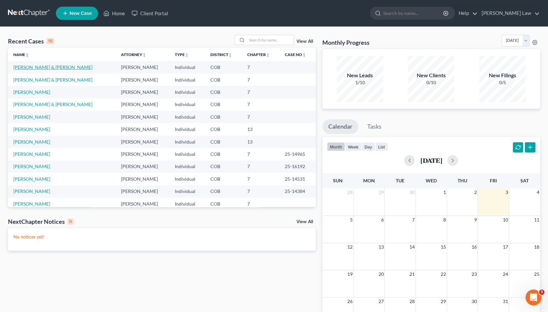
click at [39, 69] on link "[PERSON_NAME] & [PERSON_NAME]" at bounding box center [52, 67] width 79 height 6
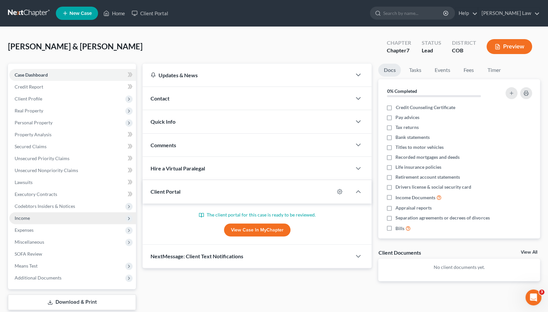
click at [30, 220] on span "Income" at bounding box center [72, 219] width 127 height 12
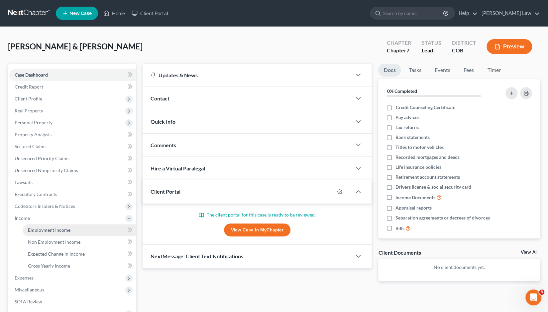
click at [47, 229] on span "Employment Income" at bounding box center [49, 230] width 43 height 6
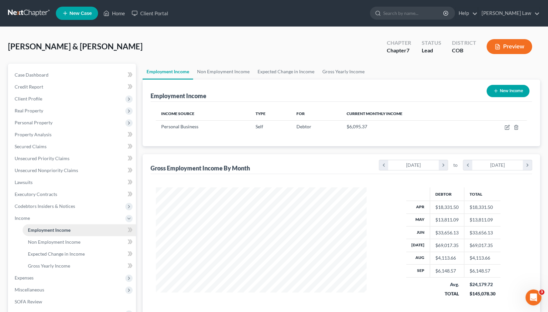
scroll to position [118, 224]
click at [33, 119] on span "Personal Property" at bounding box center [72, 123] width 127 height 12
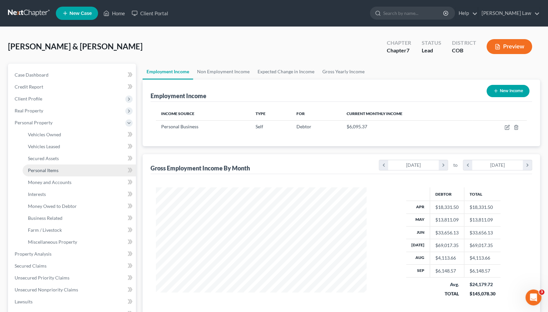
click at [43, 172] on span "Personal Items" at bounding box center [43, 171] width 31 height 6
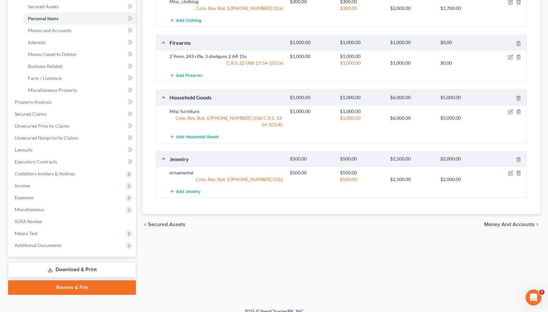
scroll to position [159, 0]
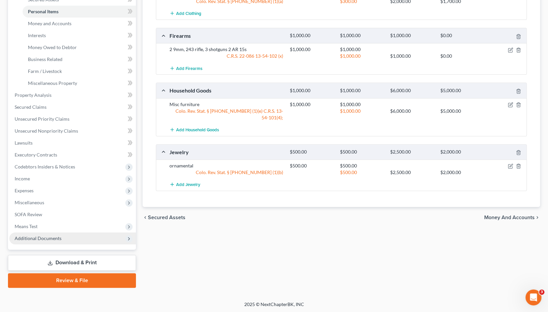
click at [35, 237] on span "Additional Documents" at bounding box center [38, 239] width 47 height 6
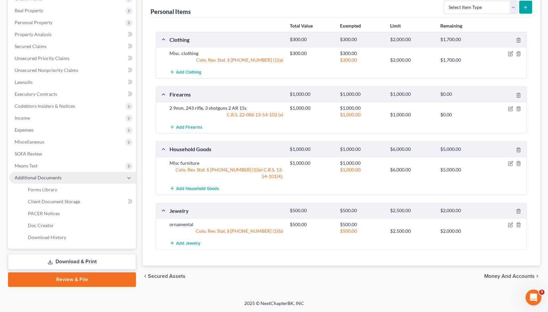
scroll to position [99, 0]
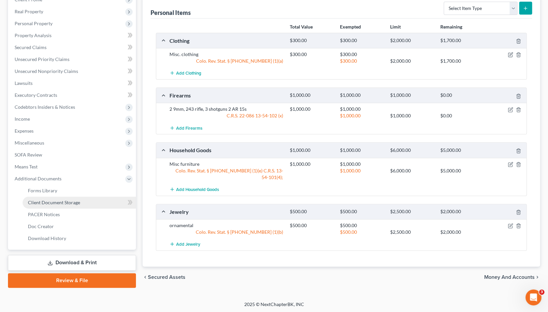
click at [53, 204] on span "Client Document Storage" at bounding box center [54, 203] width 52 height 6
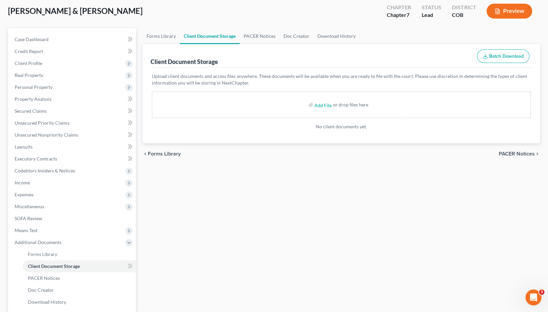
scroll to position [38, 0]
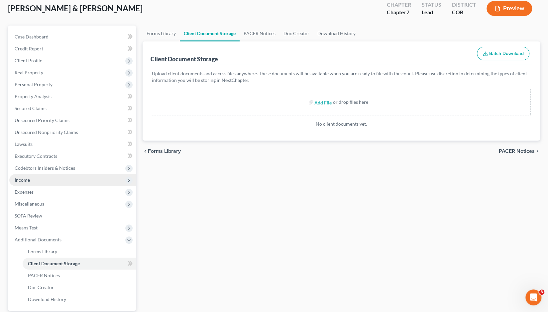
click at [25, 181] on span "Income" at bounding box center [22, 180] width 15 height 6
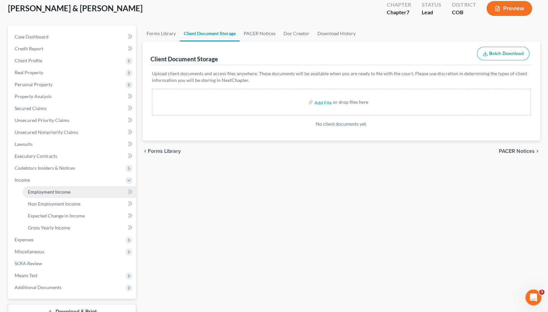
click at [42, 192] on span "Employment Income" at bounding box center [49, 192] width 43 height 6
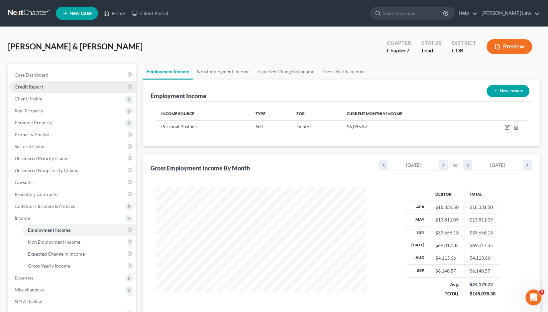
click at [32, 88] on span "Credit Report" at bounding box center [29, 87] width 29 height 6
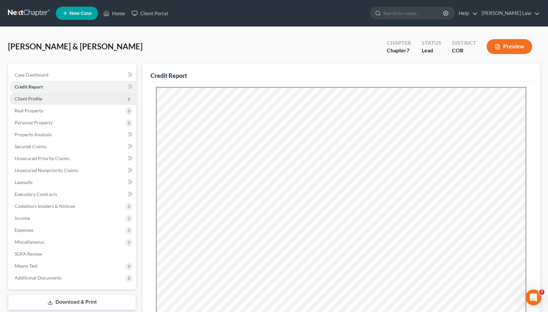
click at [33, 99] on span "Client Profile" at bounding box center [29, 99] width 28 height 6
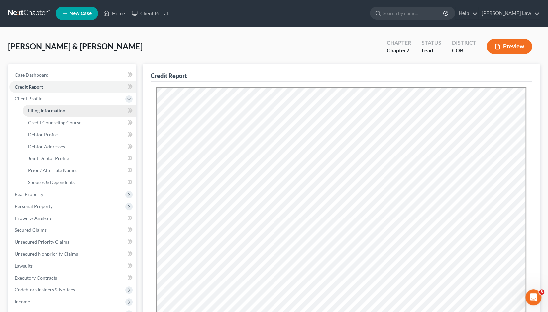
click at [44, 116] on link "Filing Information" at bounding box center [79, 111] width 113 height 12
select select "1"
select select "0"
select select "5"
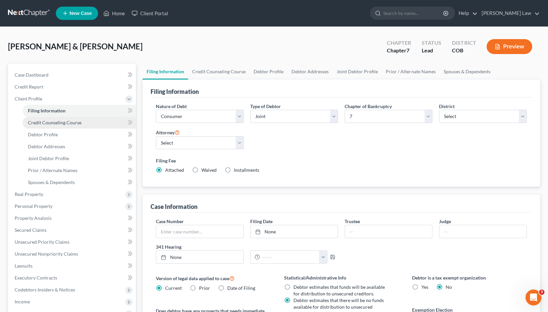
click at [45, 123] on span "Credit Counseling Course" at bounding box center [54, 123] width 53 height 6
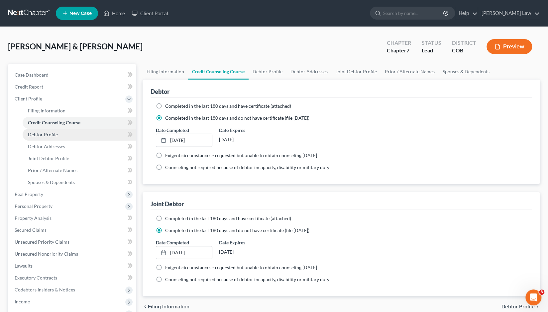
click at [44, 136] on span "Debtor Profile" at bounding box center [43, 135] width 30 height 6
select select "1"
select select "3"
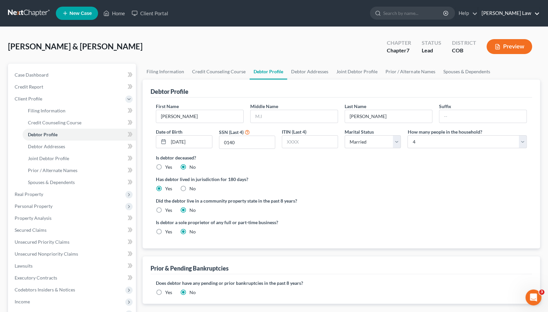
click at [522, 14] on link "Kinnaird Law" at bounding box center [508, 13] width 61 height 12
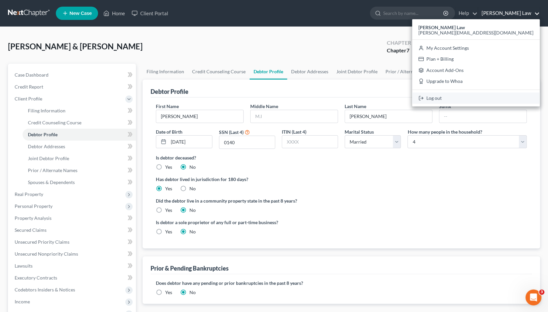
click at [498, 97] on link "Log out" at bounding box center [476, 98] width 128 height 11
